Goal: Task Accomplishment & Management: Manage account settings

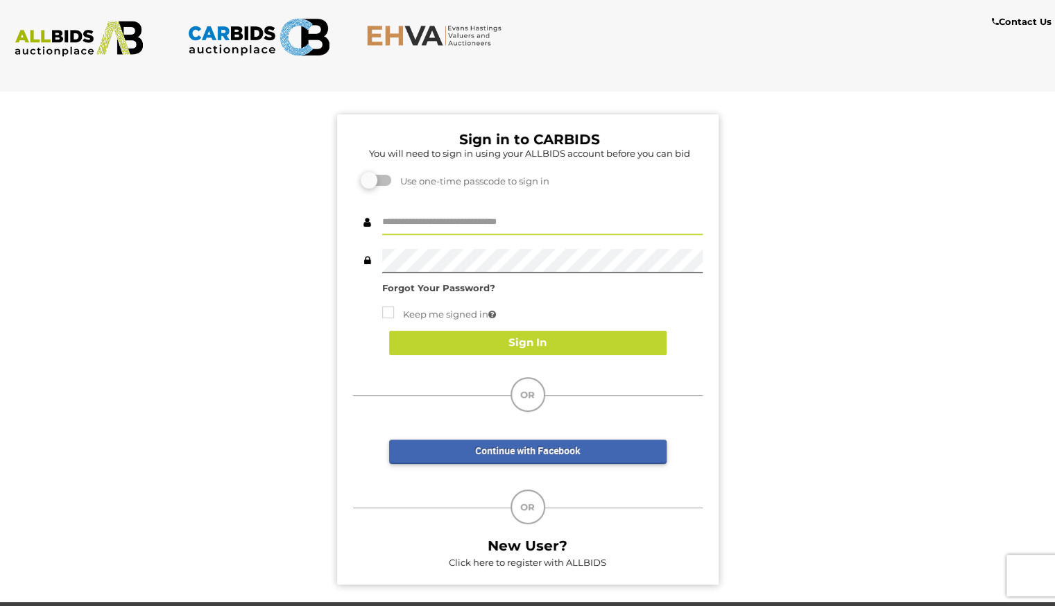
click at [527, 228] on input "text" at bounding box center [542, 223] width 320 height 24
click at [511, 223] on input "text" at bounding box center [542, 223] width 320 height 24
type input "*"
type input "**********"
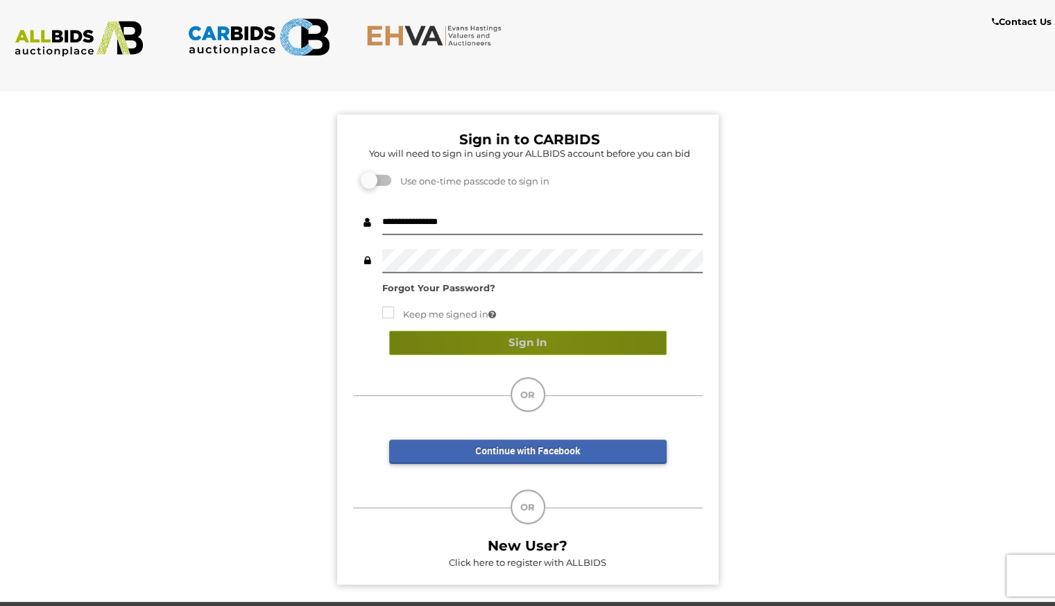
click at [539, 340] on button "Sign In" at bounding box center [527, 343] width 277 height 24
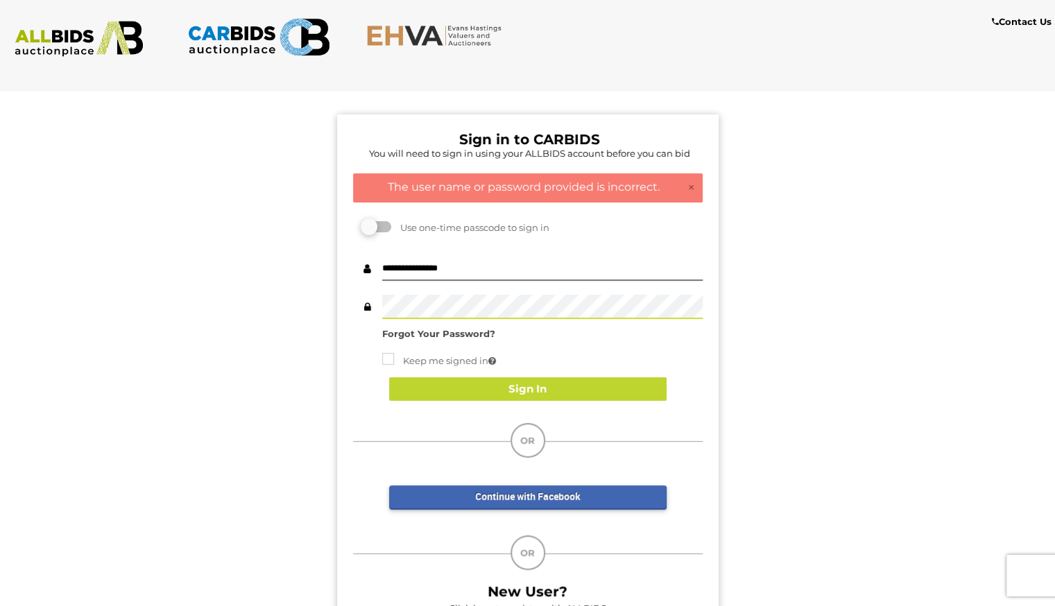
click at [297, 267] on div "Sign in to CARBIDS You will need to sign in using your ALLBIDS account before y…" at bounding box center [527, 365] width 1075 height 565
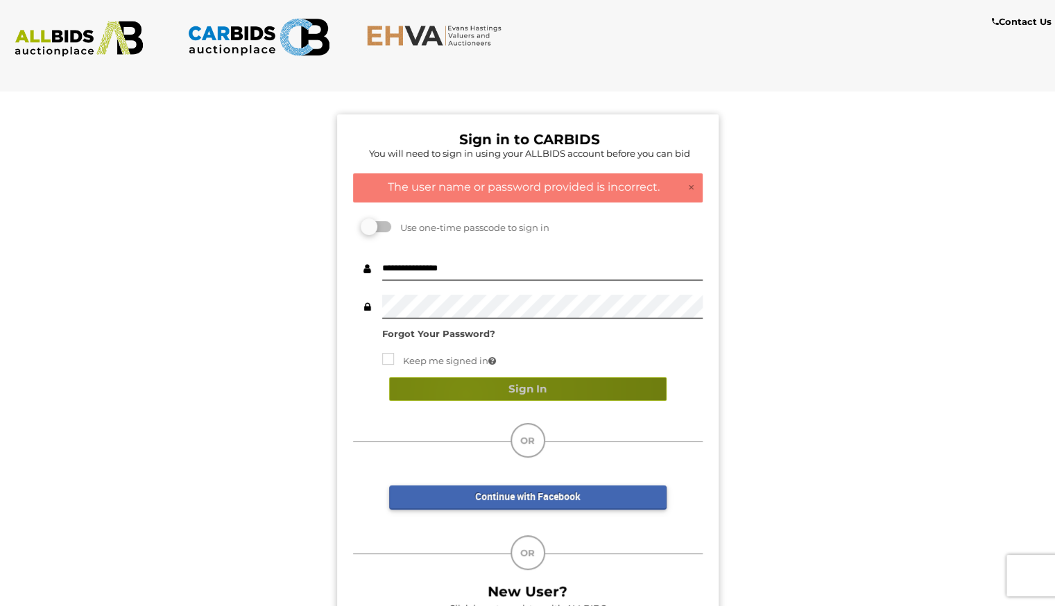
click at [465, 392] on button "Sign In" at bounding box center [527, 389] width 277 height 24
